Goal: Task Accomplishment & Management: Use online tool/utility

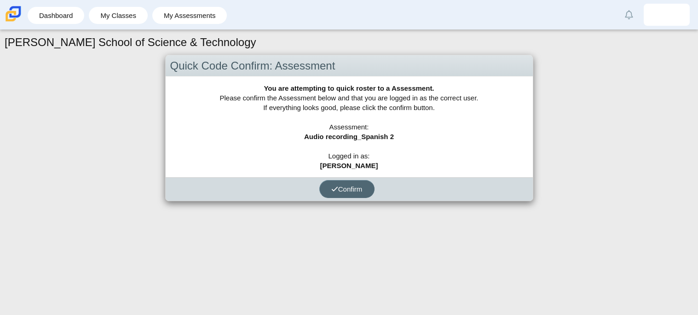
click at [356, 191] on span "Confirm" at bounding box center [346, 189] width 31 height 8
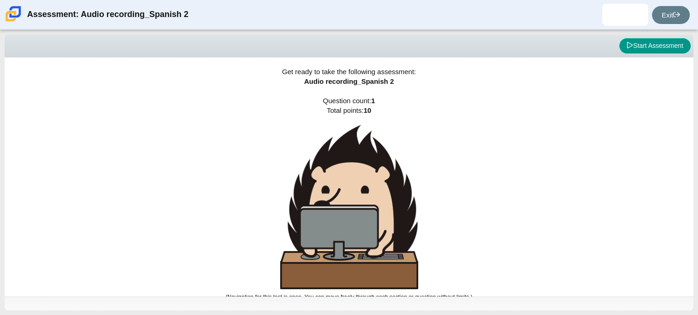
scroll to position [5, 0]
